Goal: Information Seeking & Learning: Understand process/instructions

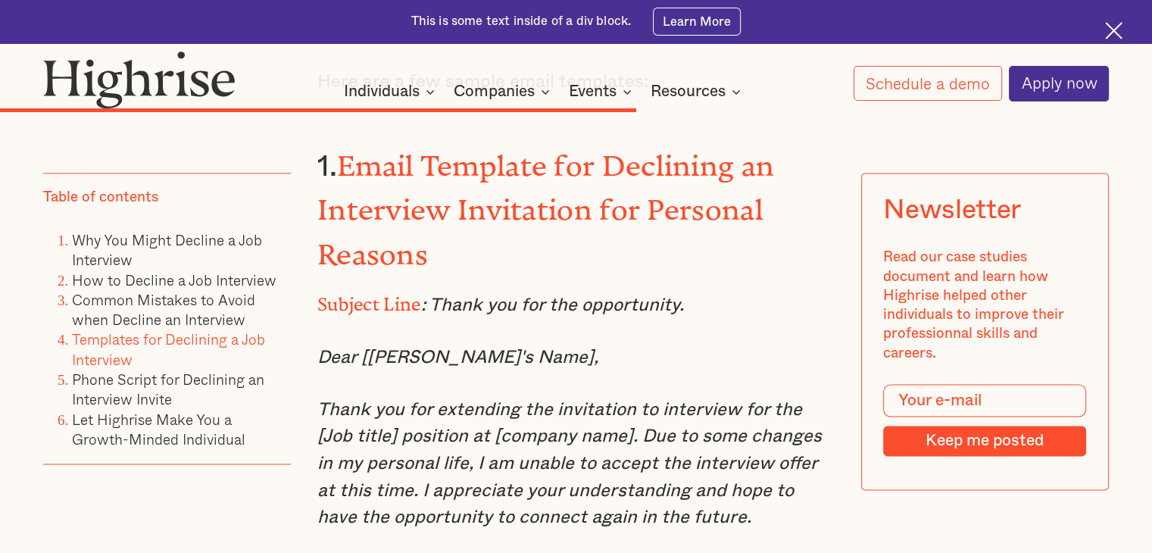
scroll to position [7875, 0]
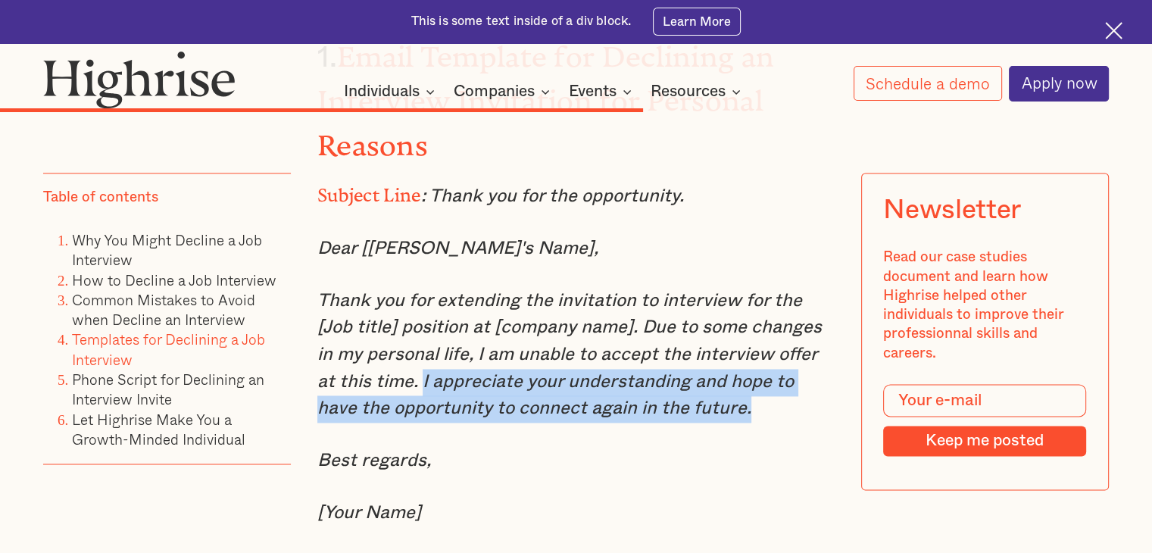
drag, startPoint x: 361, startPoint y: 313, endPoint x: 675, endPoint y: 344, distance: 315.0
click at [675, 344] on p "Thank you for extending the invitation to interview for the [Job title] positio…" at bounding box center [575, 355] width 517 height 135
copy em "I appreciate your understanding and hope to have the opportunity to connect aga…"
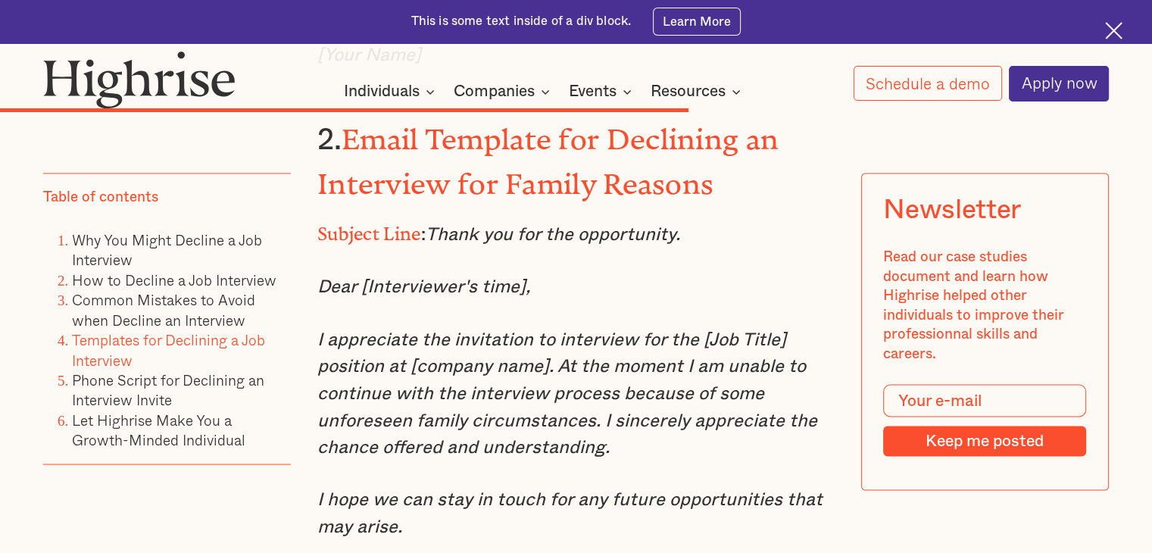
scroll to position [8405, 0]
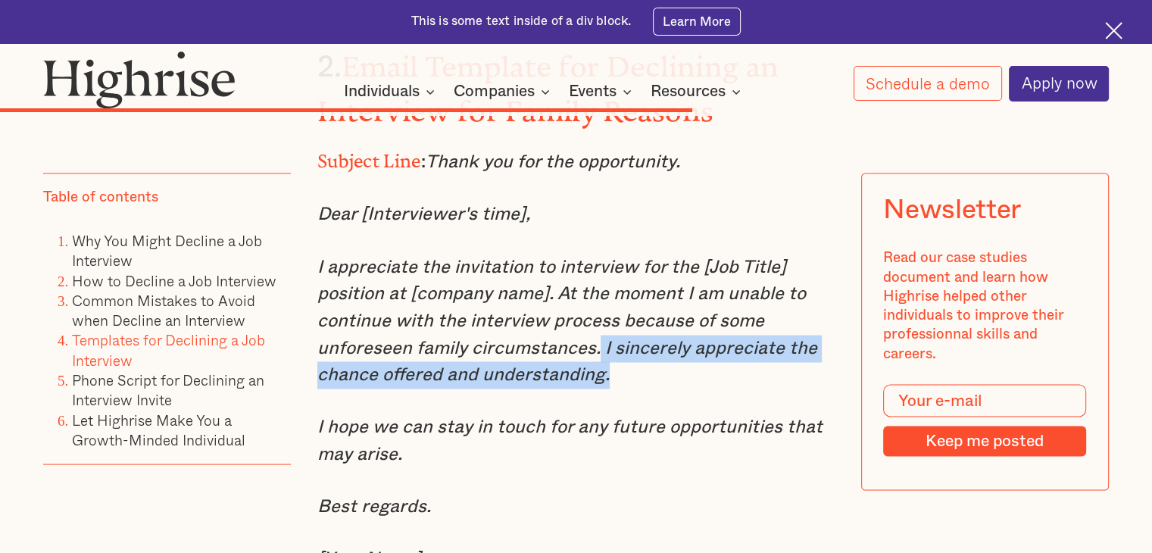
drag, startPoint x: 597, startPoint y: 261, endPoint x: 613, endPoint y: 294, distance: 36.2
click at [613, 294] on p "I appreciate the invitation to interview for the [Job Title] position at [compa…" at bounding box center [575, 321] width 517 height 135
copy em "I sincerely appreciate the chance offered and understanding."
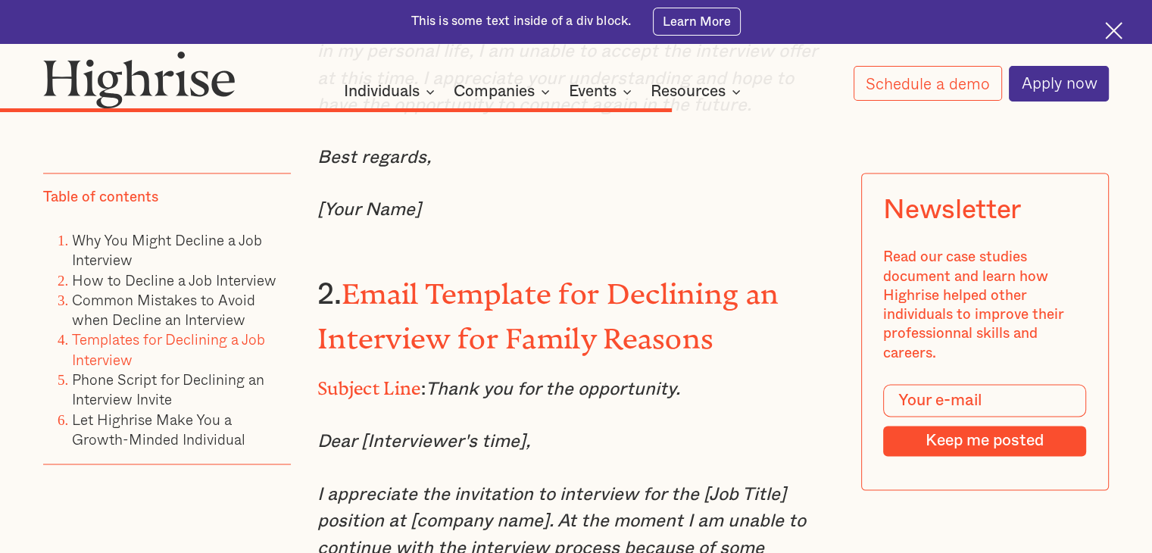
click at [169, 73] on img at bounding box center [139, 80] width 192 height 58
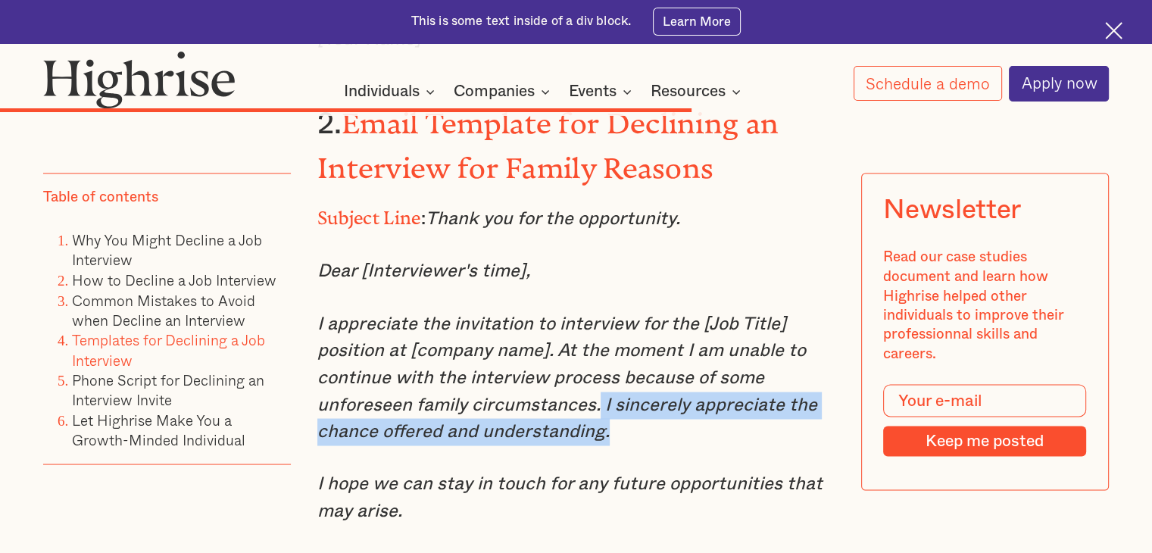
scroll to position [8405, 0]
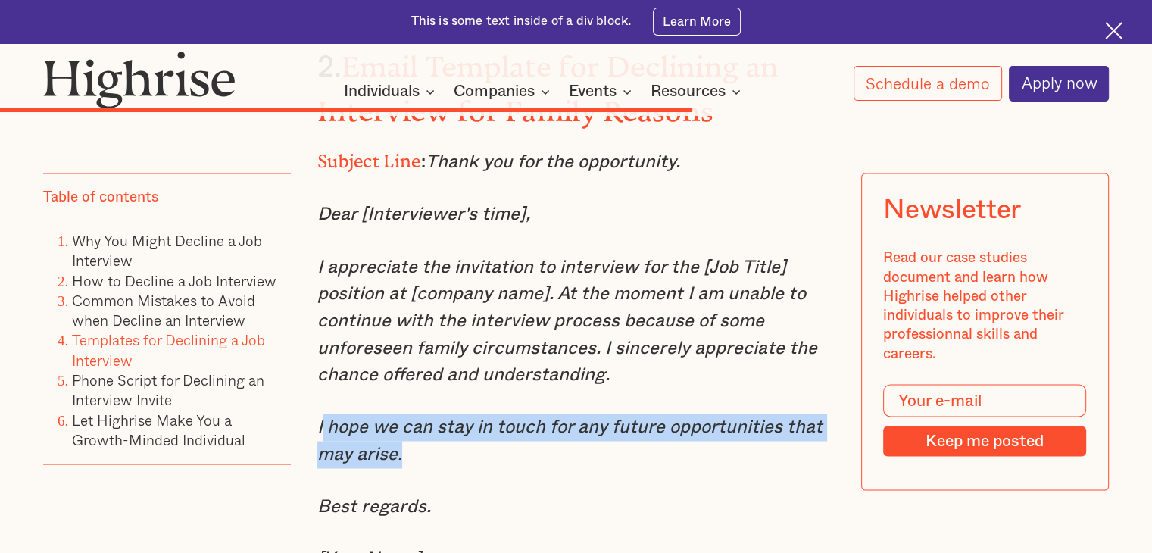
drag, startPoint x: 318, startPoint y: 342, endPoint x: 399, endPoint y: 376, distance: 87.9
click at [399, 417] on em "I hope we can stay in touch for any future opportunities that may arise." at bounding box center [569, 439] width 505 height 45
drag, startPoint x: 373, startPoint y: 388, endPoint x: 339, endPoint y: 378, distance: 34.7
copy em "hope we can stay in touch for any future opportunities that may arise."
